Goal: Find contact information: Find contact information

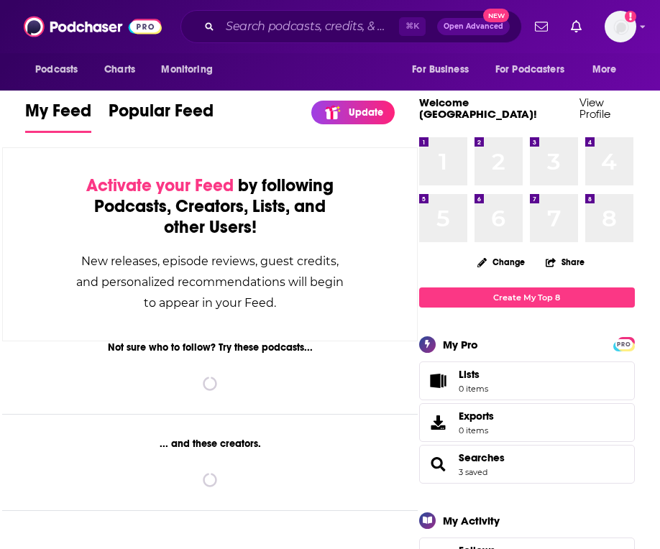
click at [266, 38] on div "⌘ K Open Advanced New" at bounding box center [350, 26] width 341 height 33
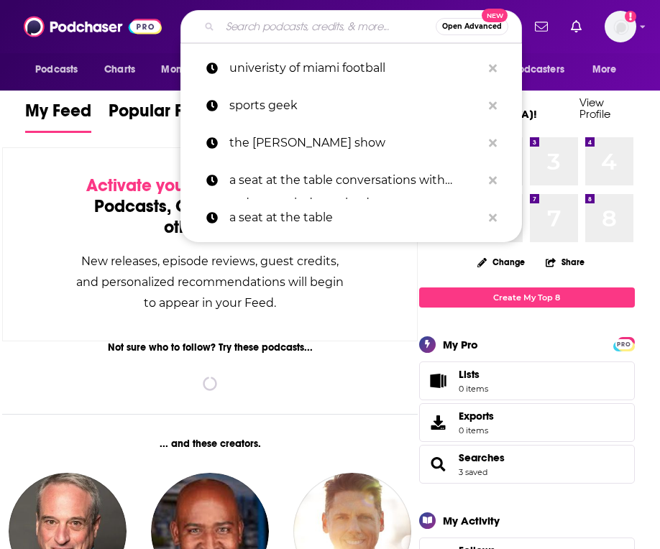
click at [268, 28] on input "Search podcasts, credits, & more..." at bounding box center [328, 26] width 216 height 23
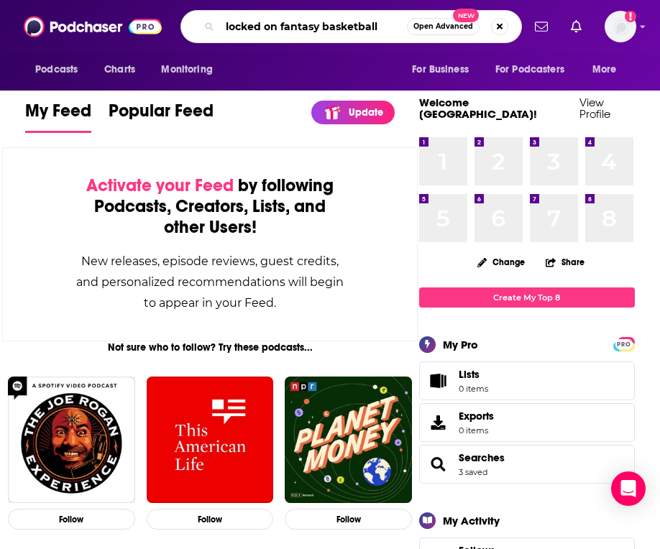
type input "locked on fantasy basketball"
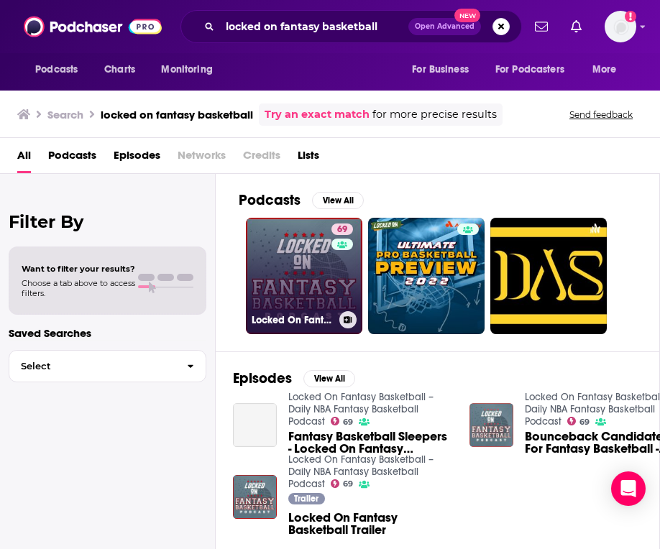
click at [295, 253] on link "69 Locked On Fantasy Basketball – Daily NBA Fantasy Basketball Podcast" at bounding box center [304, 276] width 116 height 116
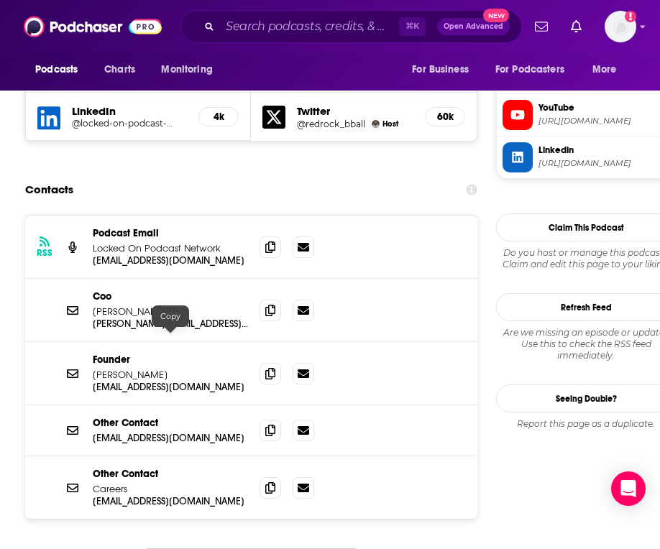
scroll to position [1436, 0]
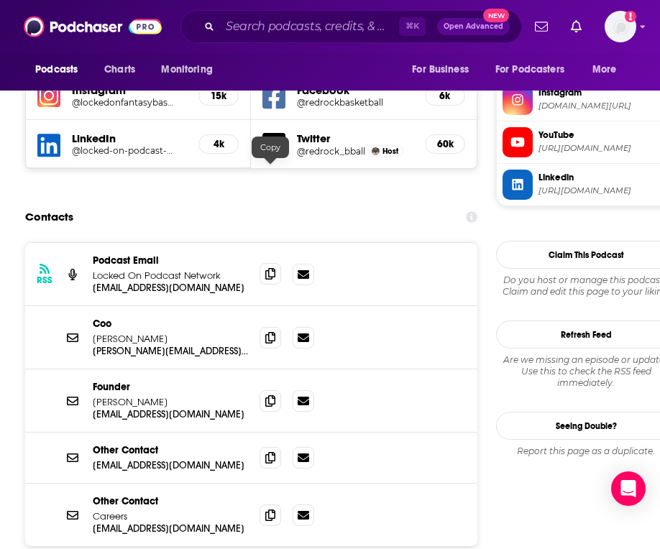
click at [269, 268] on icon at bounding box center [270, 273] width 10 height 11
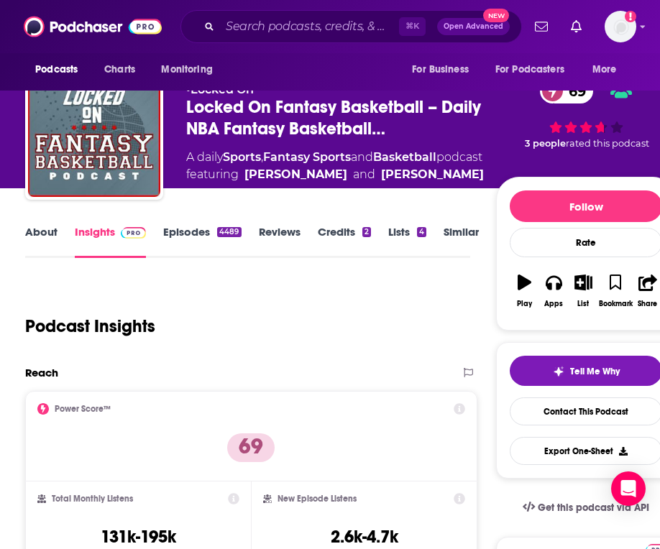
scroll to position [8, 0]
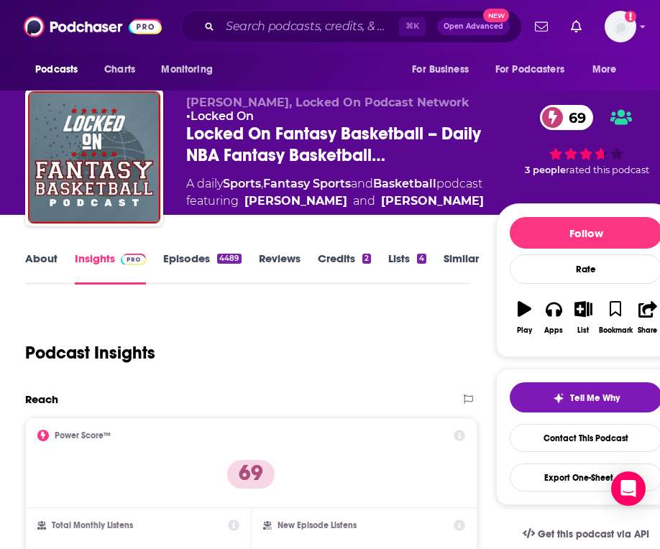
click at [47, 259] on link "About" at bounding box center [41, 267] width 32 height 33
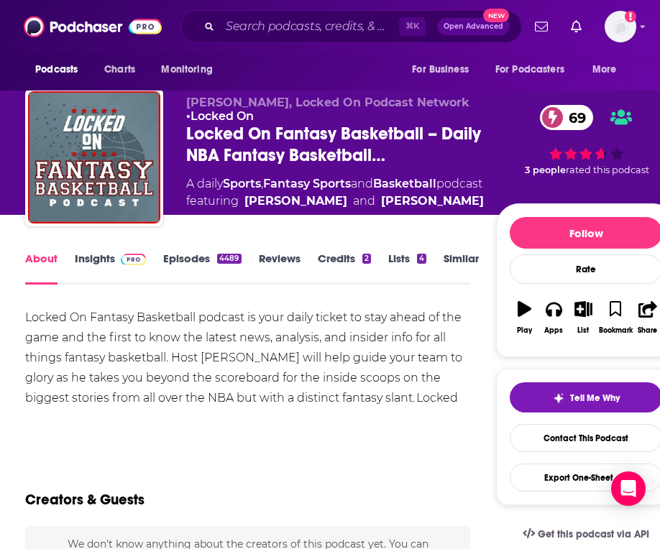
click at [47, 259] on div "About Insights Episodes 4489 Reviews Credits 2 Lists 4 Similar" at bounding box center [247, 266] width 445 height 35
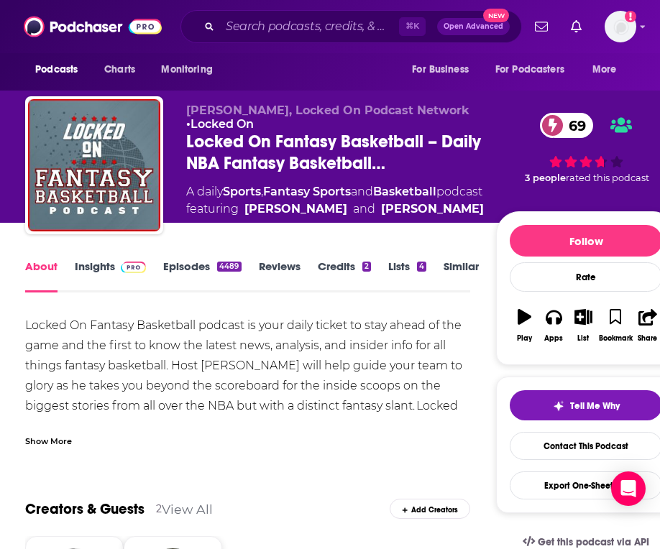
click at [290, 343] on div "Locked On Fantasy Basketball podcast is your daily ticket to stay ahead of the …" at bounding box center [247, 385] width 445 height 141
click at [108, 269] on link "Insights" at bounding box center [110, 275] width 71 height 33
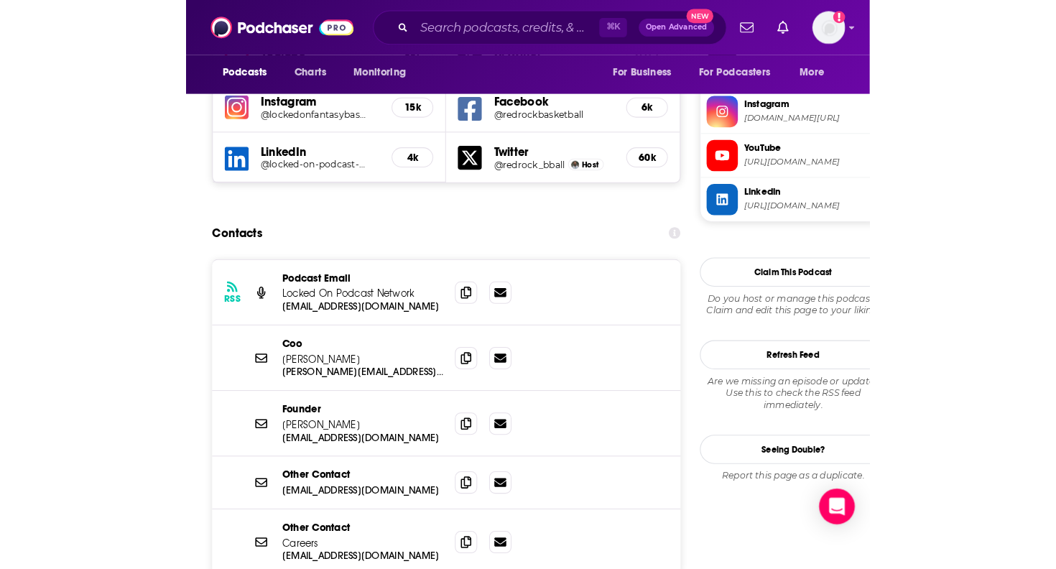
scroll to position [1432, 0]
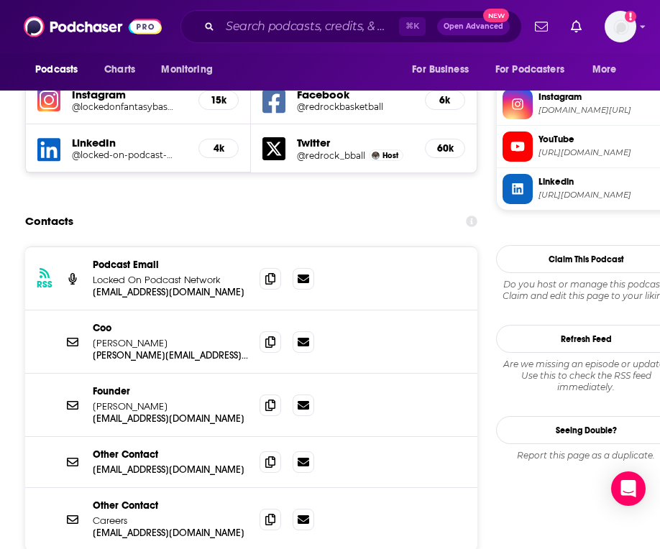
click at [171, 337] on p "[PERSON_NAME]" at bounding box center [170, 343] width 155 height 12
click at [102, 322] on p "Coo" at bounding box center [170, 328] width 155 height 12
click at [116, 349] on p "[PERSON_NAME][EMAIL_ADDRESS][DOMAIN_NAME]" at bounding box center [170, 355] width 155 height 12
